Goal: Task Accomplishment & Management: Manage account settings

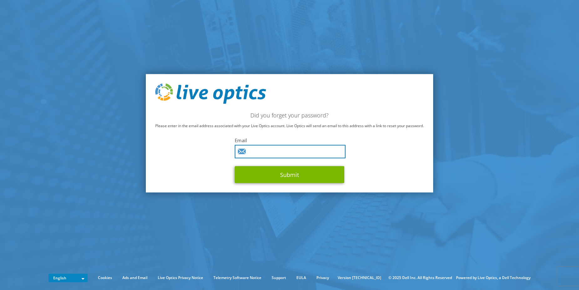
click at [257, 154] on input "text" at bounding box center [290, 151] width 111 height 13
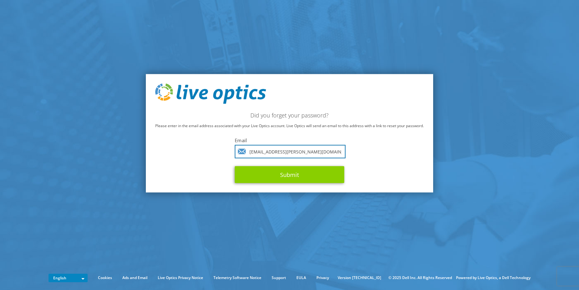
type input "prabath.tillekeratne@pearson.com"
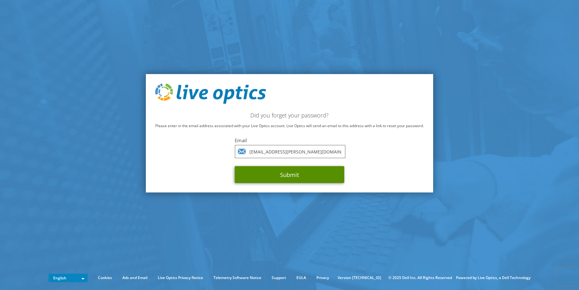
click at [292, 175] on button "Submit" at bounding box center [290, 174] width 110 height 17
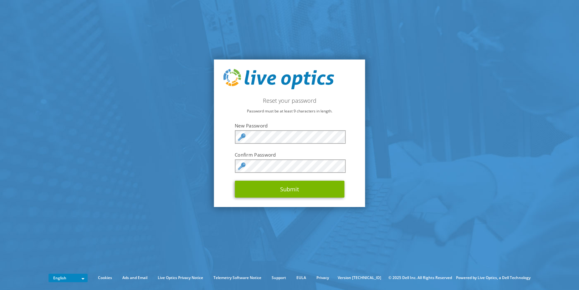
click at [353, 88] on div "Reset your password Password must be at least 9 characters in length. New Passw…" at bounding box center [289, 133] width 151 height 148
click at [286, 187] on button "Submit" at bounding box center [290, 189] width 110 height 17
